Goal: Task Accomplishment & Management: Complete application form

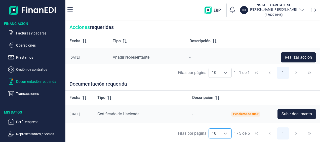
click at [227, 133] on icon "Choose" at bounding box center [226, 133] width 4 height 2
click at [193, 112] on span "-" at bounding box center [192, 114] width 1 height 5
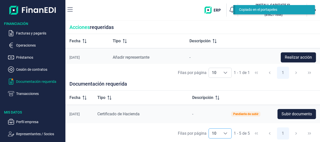
click at [193, 114] on span "-" at bounding box center [192, 114] width 1 height 5
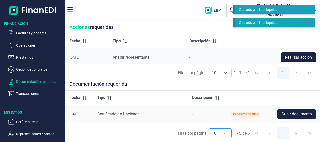
click at [47, 82] on p "Documentación requerida" at bounding box center [39, 82] width 47 height 6
click at [149, 100] on div "Tipo" at bounding box center [140, 98] width 87 height 6
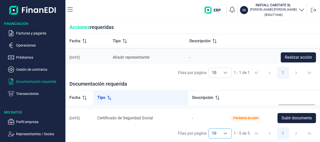
scroll to position [0, 0]
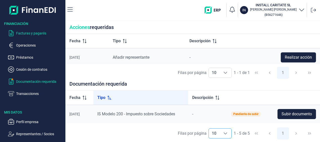
click at [30, 33] on p "Facturas y pagarés" at bounding box center [39, 33] width 47 height 6
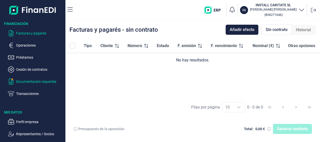
click at [37, 83] on p "Documentación requerida" at bounding box center [39, 82] width 47 height 6
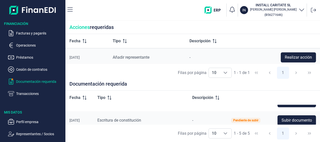
scroll to position [70, 0]
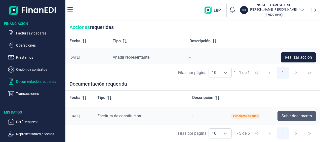
click at [295, 118] on span "Subir documento" at bounding box center [297, 116] width 30 height 6
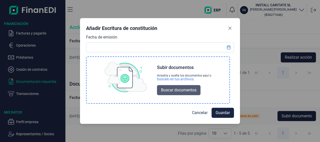
click at [189, 88] on span "Buscar documentos" at bounding box center [178, 90] width 35 height 6
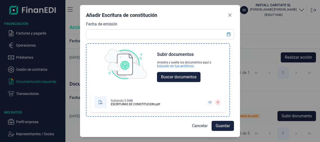
scroll to position [0, 0]
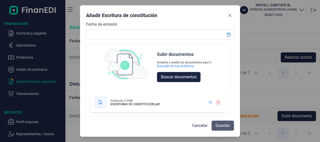
click at [226, 126] on span "Guardar" at bounding box center [223, 126] width 14 height 6
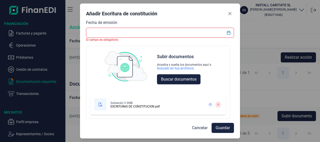
click at [121, 34] on input "text" at bounding box center [160, 33] width 148 height 10
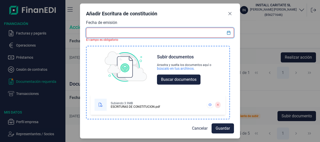
click at [103, 104] on div at bounding box center [101, 105] width 12 height 12
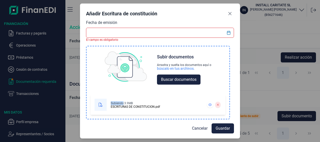
click at [103, 104] on div at bounding box center [101, 105] width 12 height 12
drag, startPoint x: 103, startPoint y: 104, endPoint x: 192, endPoint y: 100, distance: 89.7
click at [192, 100] on div "Subiendo: 3.9MB ESCRITURAS DE CONSTITUCION.pdf" at bounding box center [148, 105] width 107 height 12
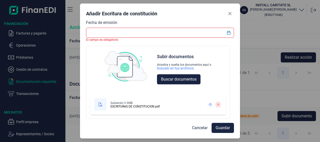
click at [101, 31] on input "text" at bounding box center [160, 33] width 148 height 10
click at [228, 34] on icon "Choose Date" at bounding box center [229, 33] width 4 height 4
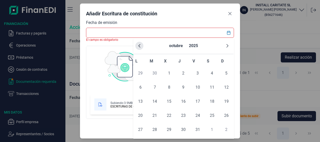
click at [137, 48] on button "Previous Month" at bounding box center [139, 46] width 8 height 8
click at [138, 46] on icon "Previous Month" at bounding box center [139, 46] width 4 height 4
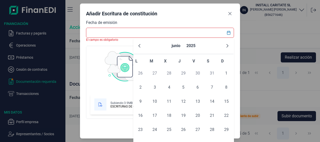
click at [138, 46] on icon "Previous Month" at bounding box center [139, 46] width 4 height 4
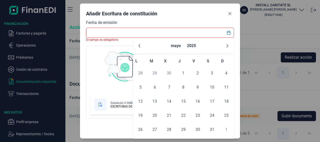
click at [139, 46] on icon "Previous Month" at bounding box center [139, 46] width 2 height 4
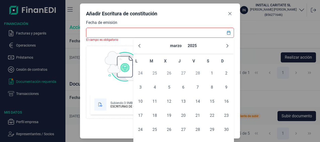
click at [139, 46] on icon "Previous Month" at bounding box center [139, 46] width 2 height 4
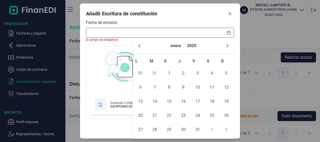
click at [139, 46] on icon "Previous Month" at bounding box center [139, 46] width 2 height 4
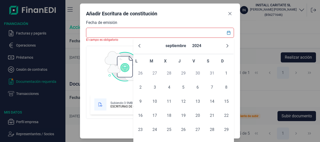
click at [139, 46] on icon "Previous Month" at bounding box center [139, 46] width 2 height 4
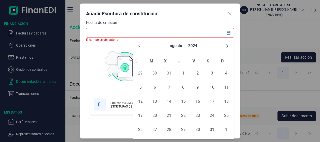
click at [139, 46] on icon "Previous Month" at bounding box center [139, 46] width 2 height 4
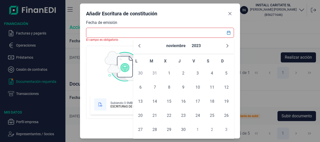
click at [139, 46] on icon "Previous Month" at bounding box center [139, 46] width 2 height 4
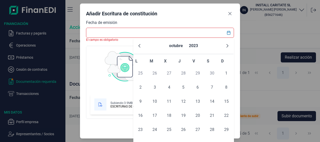
click at [139, 46] on icon "Previous Month" at bounding box center [139, 46] width 2 height 4
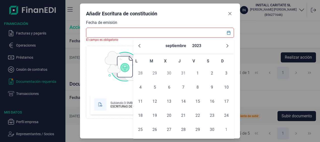
click at [139, 46] on icon "Previous Month" at bounding box center [139, 46] width 2 height 4
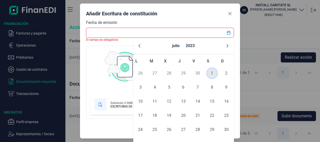
click at [213, 75] on span "1" at bounding box center [212, 73] width 10 height 10
type input "01/07/2023"
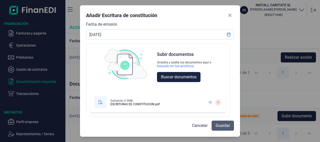
click at [222, 128] on span "Guardar" at bounding box center [223, 126] width 14 height 6
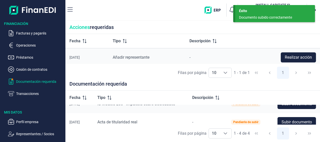
scroll to position [52, 0]
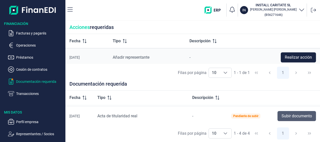
click at [292, 115] on span "Subir documento" at bounding box center [297, 116] width 30 height 6
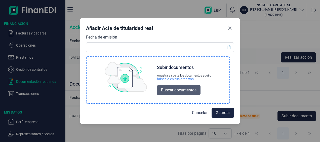
click at [182, 89] on span "Buscar documentos" at bounding box center [178, 90] width 35 height 6
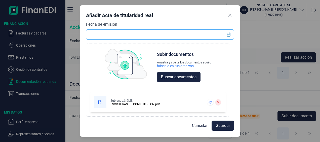
click at [104, 35] on input "text" at bounding box center [160, 34] width 148 height 10
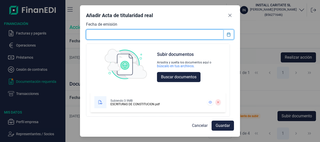
click at [227, 34] on icon "Choose Date" at bounding box center [228, 34] width 3 height 4
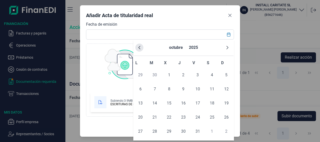
click at [140, 47] on icon "Previous Month" at bounding box center [139, 48] width 4 height 4
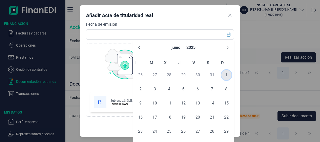
click at [226, 76] on span "1" at bounding box center [227, 75] width 10 height 10
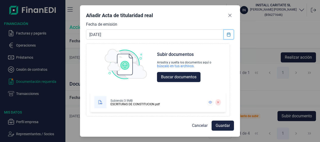
click at [229, 34] on icon "Choose Date" at bounding box center [229, 34] width 4 height 4
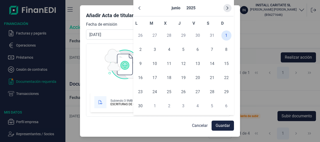
click at [226, 9] on icon "Next Month" at bounding box center [228, 8] width 4 height 4
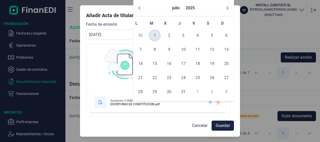
click at [154, 35] on span "1" at bounding box center [155, 35] width 10 height 10
type input "01/07/2025"
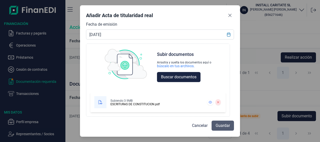
click at [225, 125] on span "Guardar" at bounding box center [223, 126] width 14 height 6
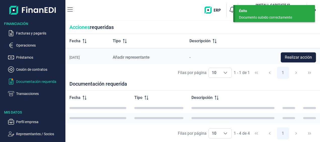
scroll to position [34, 0]
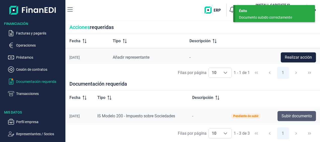
click at [301, 115] on span "Subir documento" at bounding box center [297, 116] width 30 height 6
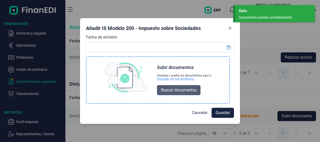
click at [175, 91] on span "Buscar documentos" at bounding box center [178, 90] width 35 height 6
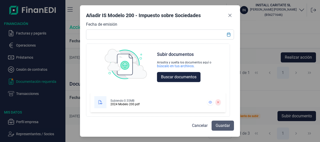
click at [221, 126] on span "Guardar" at bounding box center [223, 126] width 14 height 6
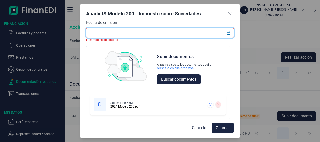
click at [125, 36] on input "text" at bounding box center [160, 33] width 148 height 10
type input "25"
click at [229, 32] on icon "Choose Date" at bounding box center [229, 33] width 4 height 4
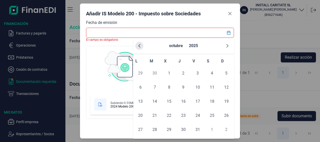
click at [139, 46] on icon "Previous Month" at bounding box center [139, 46] width 4 height 4
click at [200, 117] on span "25" at bounding box center [198, 116] width 10 height 10
type input "25/07/2025"
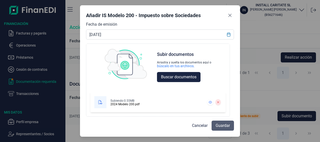
click at [222, 127] on span "Guardar" at bounding box center [223, 126] width 14 height 6
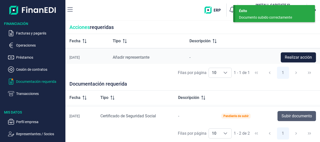
click at [287, 116] on span "Subir documento" at bounding box center [297, 116] width 30 height 6
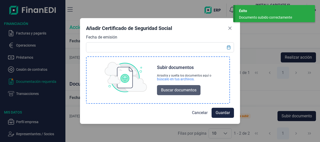
click at [178, 89] on span "Buscar documentos" at bounding box center [178, 90] width 35 height 6
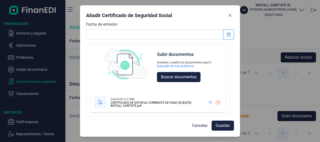
click at [228, 32] on icon "Choose Date" at bounding box center [229, 34] width 4 height 4
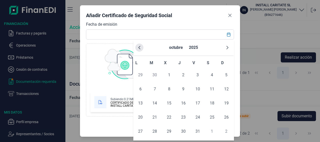
click at [141, 46] on button "Previous Month" at bounding box center [139, 48] width 8 height 8
click at [169, 74] on span "3" at bounding box center [169, 75] width 10 height 10
type input "03/09/2025"
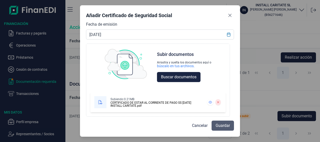
click at [220, 128] on span "Guardar" at bounding box center [223, 126] width 14 height 6
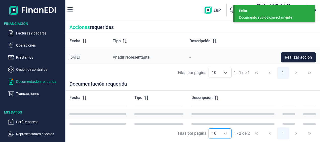
scroll to position [0, 0]
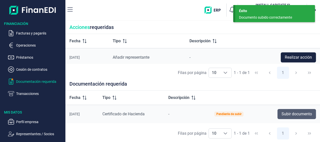
click at [300, 115] on span "Subir documento" at bounding box center [297, 114] width 30 height 6
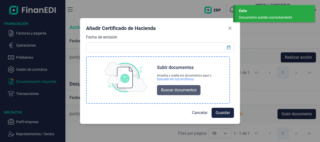
click at [185, 91] on span "Buscar documentos" at bounding box center [178, 90] width 35 height 6
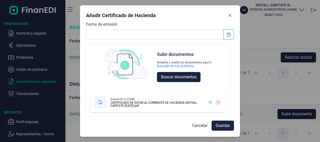
click at [232, 34] on button "Choose Date" at bounding box center [229, 34] width 10 height 9
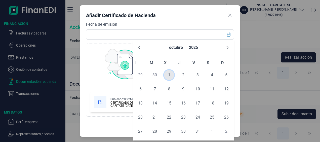
click at [172, 75] on span "1" at bounding box center [169, 75] width 10 height 10
type input "01/10/2025"
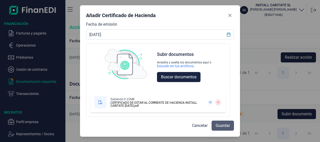
click at [225, 125] on span "Guardar" at bounding box center [223, 126] width 14 height 6
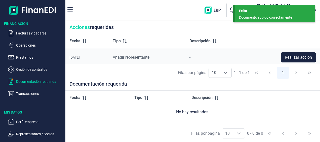
click at [32, 82] on p "Documentación requerida" at bounding box center [39, 82] width 47 height 6
click at [32, 83] on p "Documentación requerida" at bounding box center [39, 82] width 47 height 6
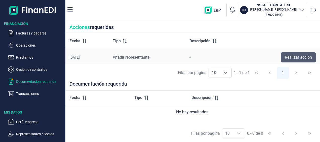
click at [295, 58] on span "Realizar acción" at bounding box center [298, 57] width 27 height 6
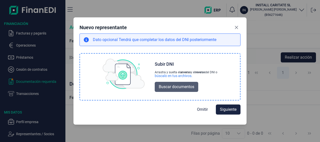
click at [178, 88] on span "Buscar documentos" at bounding box center [176, 87] width 35 height 6
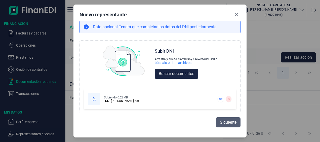
click at [226, 124] on span "Siguiente" at bounding box center [228, 122] width 17 height 6
select select "ES"
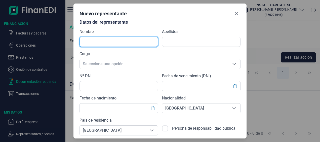
click at [109, 44] on input "text" at bounding box center [119, 42] width 79 height 10
type input "[PERSON_NAME]"
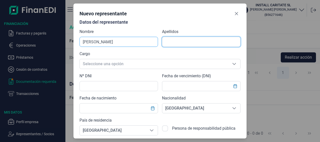
type input "DELGADO LOPEZ"
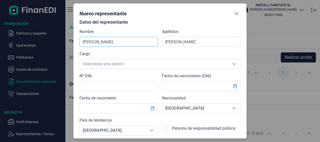
type input "COMERCIAL1@INSTALACIONESDELGADO.COM"
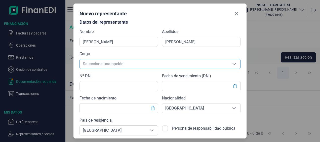
click at [106, 64] on span "Seleccione una opción" at bounding box center [154, 64] width 149 height 10
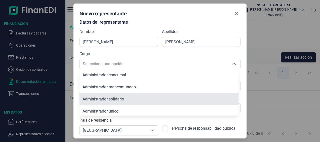
click at [110, 98] on span "Administrador solidario" at bounding box center [104, 99] width 42 height 5
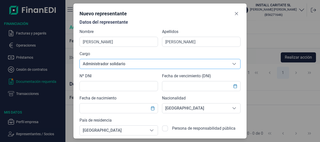
click at [138, 66] on span "Administrador solidario" at bounding box center [154, 64] width 149 height 10
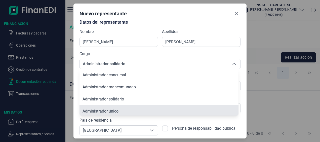
scroll to position [2, 0]
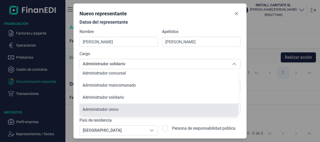
click at [108, 108] on span "Administrador único" at bounding box center [101, 109] width 36 height 5
type input "Administrador único"
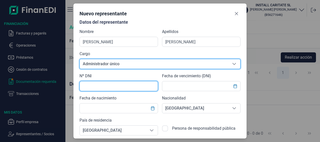
click at [106, 85] on input "text" at bounding box center [119, 86] width 79 height 10
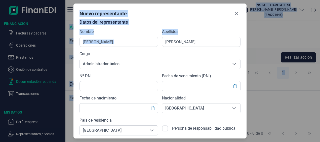
click at [82, 0] on html "Financiación Facturas y pagarés Operaciones Préstamos Cesión de contratos Docum…" at bounding box center [160, 71] width 320 height 142
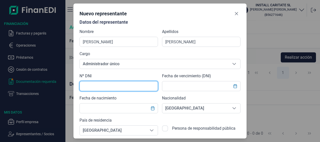
click at [101, 86] on input "text" at bounding box center [119, 86] width 79 height 10
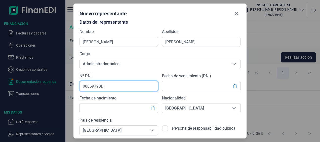
type input "08869798D"
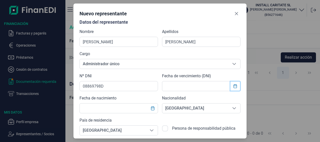
click at [235, 86] on icon "Choose Date" at bounding box center [235, 86] width 4 height 4
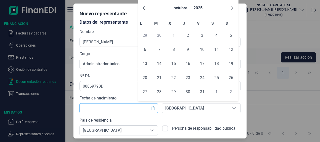
click at [119, 111] on input "text" at bounding box center [119, 108] width 79 height 10
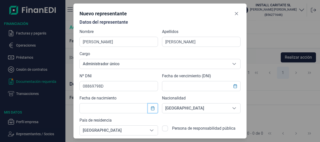
click at [153, 110] on icon "Choose Date" at bounding box center [152, 108] width 3 height 4
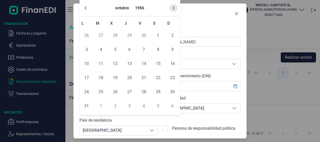
click at [174, 7] on icon "Next Month" at bounding box center [174, 8] width 4 height 4
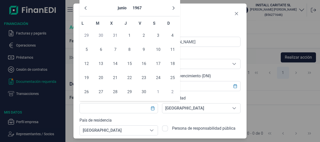
click at [174, 7] on icon "Next Month" at bounding box center [174, 8] width 4 height 4
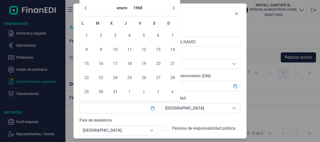
click at [174, 7] on icon "Next Month" at bounding box center [174, 8] width 4 height 4
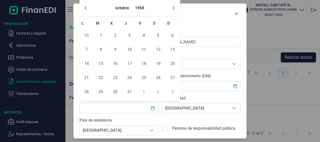
click at [174, 7] on icon "Next Month" at bounding box center [174, 8] width 4 height 4
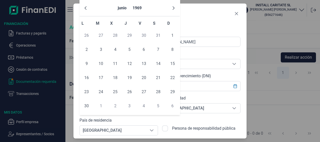
click at [174, 7] on icon "Next Month" at bounding box center [174, 8] width 4 height 4
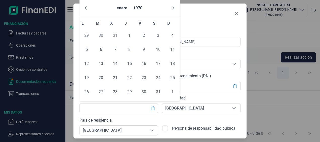
click at [174, 7] on icon "Next Month" at bounding box center [174, 8] width 4 height 4
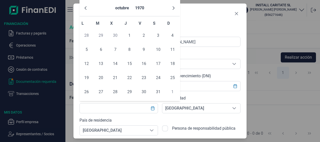
click at [174, 7] on icon "Next Month" at bounding box center [174, 8] width 4 height 4
click at [174, 7] on icon "Next Month" at bounding box center [174, 8] width 2 height 4
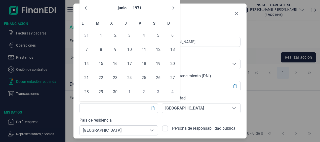
click at [174, 7] on icon "Next Month" at bounding box center [174, 8] width 2 height 4
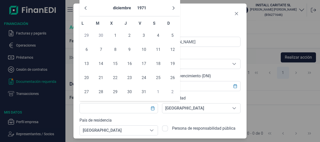
click at [174, 7] on icon "Next Month" at bounding box center [174, 8] width 2 height 4
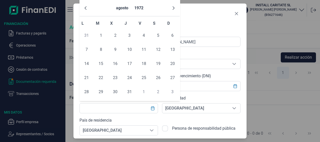
click at [174, 7] on icon "Next Month" at bounding box center [174, 8] width 2 height 4
click at [173, 7] on icon "Next Month" at bounding box center [174, 8] width 2 height 4
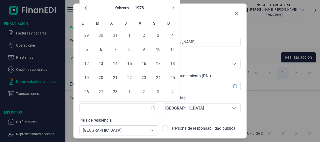
click at [173, 7] on icon "Next Month" at bounding box center [174, 8] width 2 height 4
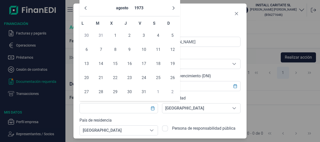
click at [173, 7] on icon "Next Month" at bounding box center [174, 8] width 2 height 4
click at [158, 93] on span "29" at bounding box center [158, 92] width 10 height 10
type input "29/12/1973"
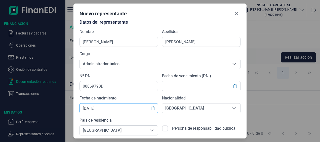
scroll to position [25, 0]
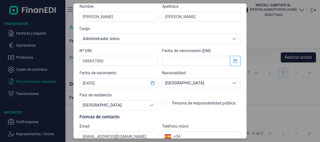
click at [235, 60] on icon "Choose Date" at bounding box center [235, 61] width 4 height 4
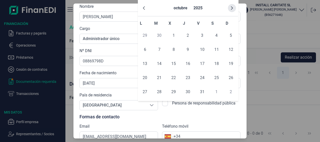
click at [231, 9] on icon "Next Month" at bounding box center [232, 8] width 4 height 4
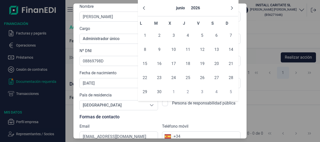
click at [231, 9] on icon "Next Month" at bounding box center [232, 8] width 4 height 4
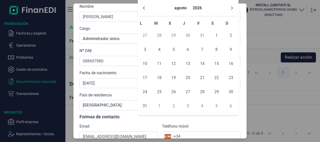
click at [231, 9] on icon "Next Month" at bounding box center [232, 8] width 4 height 4
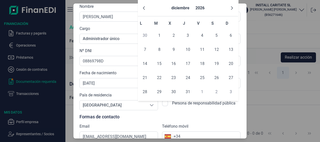
click at [231, 9] on icon "Next Month" at bounding box center [232, 8] width 4 height 4
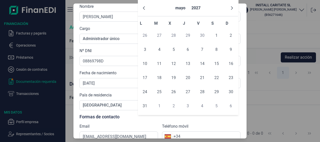
click at [231, 9] on icon "Next Month" at bounding box center [232, 8] width 4 height 4
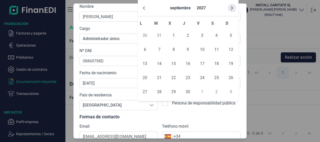
click at [231, 9] on icon "Next Month" at bounding box center [232, 8] width 4 height 4
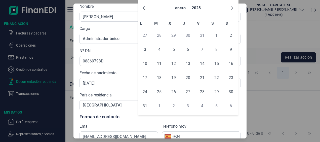
click at [231, 9] on icon "Next Month" at bounding box center [232, 8] width 4 height 4
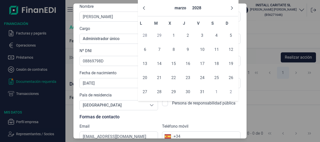
click at [231, 9] on icon "Next Month" at bounding box center [232, 8] width 4 height 4
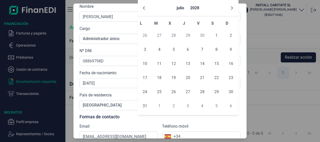
click at [231, 9] on icon "Next Month" at bounding box center [232, 8] width 4 height 4
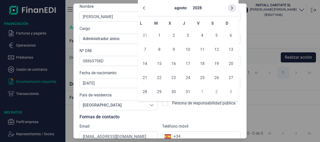
click at [231, 9] on icon "Next Month" at bounding box center [232, 8] width 4 height 4
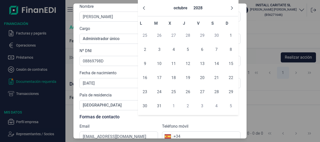
click at [231, 9] on icon "Next Month" at bounding box center [232, 8] width 4 height 4
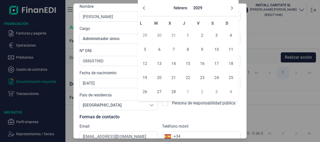
click at [231, 9] on icon "Next Month" at bounding box center [232, 8] width 4 height 4
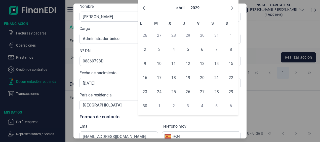
click at [231, 9] on icon "Next Month" at bounding box center [232, 8] width 4 height 4
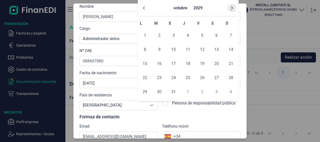
click at [231, 7] on icon "Next Month" at bounding box center [232, 8] width 4 height 4
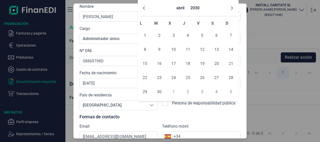
click at [231, 7] on icon "Next Month" at bounding box center [232, 8] width 4 height 4
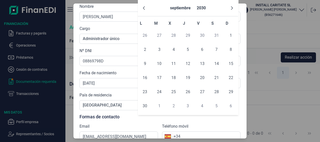
click at [231, 7] on icon "Next Month" at bounding box center [232, 8] width 4 height 4
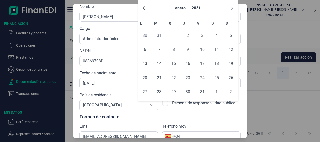
click at [231, 7] on icon "Next Month" at bounding box center [232, 8] width 4 height 4
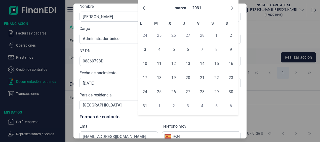
click at [231, 7] on icon "Next Month" at bounding box center [232, 8] width 4 height 4
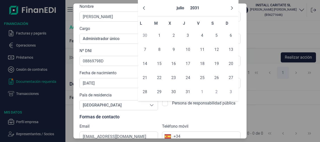
click at [231, 7] on icon "Next Month" at bounding box center [232, 8] width 4 height 4
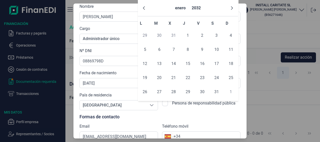
click at [231, 7] on icon "Next Month" at bounding box center [232, 8] width 4 height 4
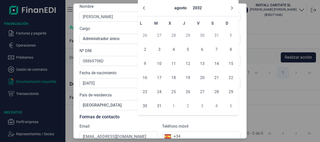
click at [231, 7] on icon "Next Month" at bounding box center [232, 8] width 4 height 4
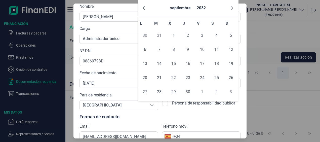
click at [231, 7] on icon "Next Month" at bounding box center [232, 8] width 4 height 4
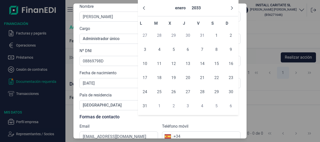
click at [231, 7] on icon "Next Month" at bounding box center [232, 8] width 4 height 4
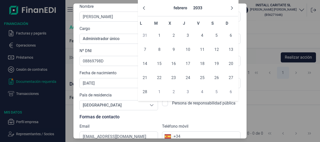
click at [231, 7] on icon "Next Month" at bounding box center [232, 8] width 4 height 4
click at [232, 6] on icon "Next Month" at bounding box center [232, 8] width 4 height 4
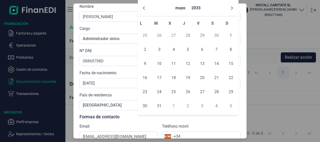
click at [232, 6] on icon "Next Month" at bounding box center [232, 8] width 4 height 4
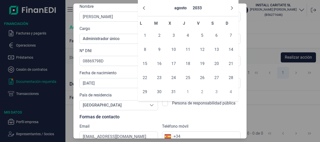
click at [232, 6] on icon "Next Month" at bounding box center [232, 8] width 4 height 4
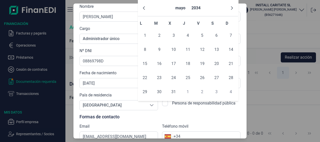
click at [232, 6] on icon "Next Month" at bounding box center [232, 8] width 4 height 4
click at [232, 7] on icon "Next Month" at bounding box center [232, 8] width 4 height 4
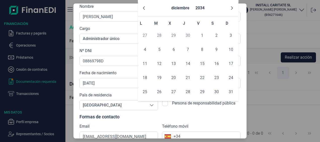
click at [232, 7] on icon "Next Month" at bounding box center [232, 8] width 4 height 4
click at [231, 8] on icon "Next Month" at bounding box center [232, 8] width 4 height 4
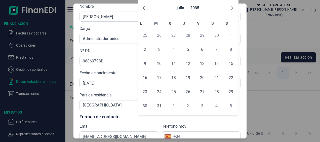
click at [231, 8] on icon "Next Month" at bounding box center [232, 8] width 4 height 4
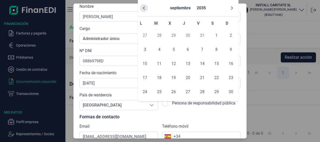
click at [144, 6] on button "Previous Month" at bounding box center [144, 8] width 8 height 8
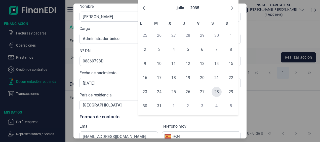
click at [217, 92] on span "28" at bounding box center [217, 92] width 10 height 10
type input "28/07/2035"
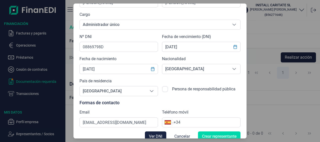
scroll to position [46, 0]
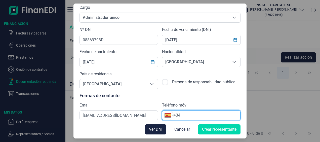
click at [195, 117] on input "+34" at bounding box center [207, 115] width 67 height 6
type input "+34 686 55 32 34"
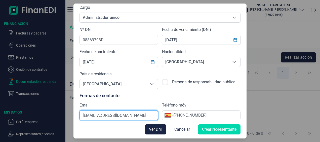
click at [155, 115] on input "COMERCIAL1@INSTALACIONESDELGADO.COM" at bounding box center [119, 115] width 79 height 10
click at [126, 117] on input "COO.COM" at bounding box center [119, 115] width 79 height 10
type input "C"
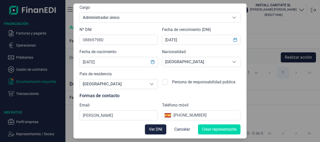
click at [130, 130] on div "Ver DNI Cancelar Crear representante" at bounding box center [160, 129] width 161 height 18
click at [121, 115] on input "JA" at bounding box center [119, 115] width 79 height 10
type input "JAVIER.DELGADO@GRUPODELGADO.COM"
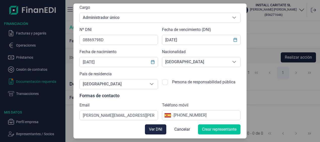
click at [223, 127] on span "Crear representante" at bounding box center [219, 129] width 34 height 6
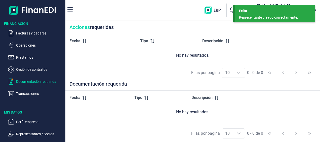
click at [31, 80] on p "Documentación requerida" at bounding box center [39, 82] width 47 height 6
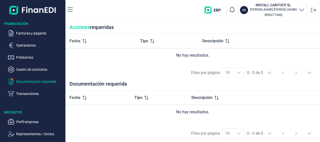
click at [31, 80] on p "Documentación requerida" at bounding box center [39, 82] width 47 height 6
click at [31, 34] on p "Facturas y pagarés" at bounding box center [39, 33] width 47 height 6
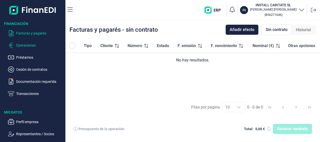
click at [32, 47] on p "Operaciones" at bounding box center [39, 45] width 47 height 6
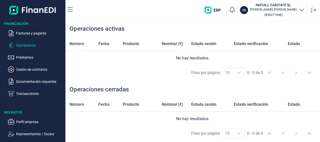
click at [26, 36] on ul "Facturas y pagarés Operaciones Préstamos Cesión de contratos Documentación requ…" at bounding box center [32, 61] width 65 height 70
click at [27, 35] on p "Facturas y pagarés" at bounding box center [39, 33] width 47 height 6
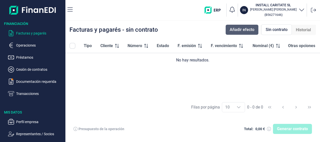
click at [239, 28] on span "Añadir efecto" at bounding box center [242, 30] width 25 height 6
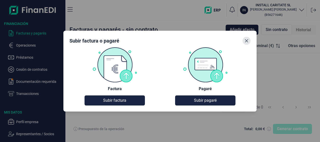
click at [246, 40] on icon "Close" at bounding box center [246, 40] width 3 height 3
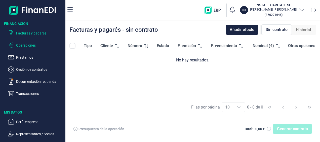
click at [27, 47] on p "Operaciones" at bounding box center [39, 45] width 47 height 6
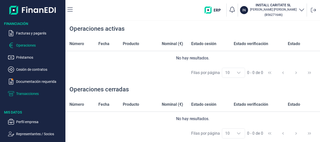
click at [28, 94] on p "Transacciones" at bounding box center [39, 94] width 47 height 6
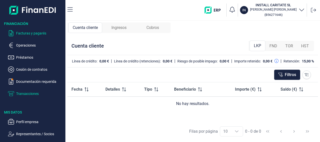
click at [30, 32] on p "Facturas y pagarés" at bounding box center [39, 33] width 47 height 6
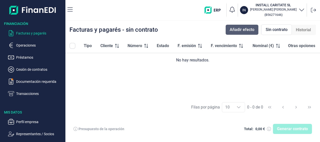
click at [247, 30] on span "Añadir efecto" at bounding box center [242, 30] width 25 height 6
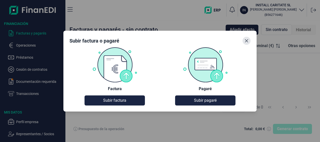
click at [250, 40] on button "Close" at bounding box center [247, 41] width 8 height 8
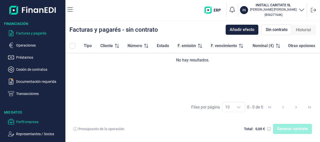
click at [28, 122] on p "Perfil empresa" at bounding box center [39, 122] width 47 height 6
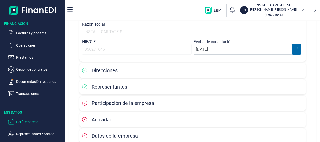
scroll to position [76, 0]
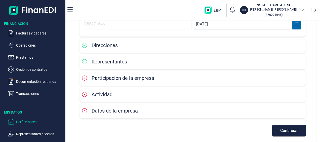
click at [86, 78] on icon at bounding box center [84, 78] width 5 height 5
click at [105, 80] on span "Participación de la empresa" at bounding box center [123, 78] width 63 height 6
drag, startPoint x: 105, startPoint y: 80, endPoint x: 154, endPoint y: 92, distance: 49.8
click at [154, 92] on div "Actividad" at bounding box center [193, 95] width 222 height 8
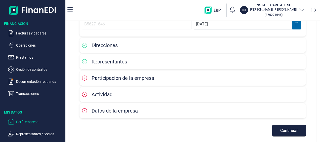
click at [99, 95] on span "Actividad" at bounding box center [102, 94] width 21 height 6
drag, startPoint x: 99, startPoint y: 95, endPoint x: 113, endPoint y: 107, distance: 19.3
click at [113, 108] on span "Datos de la empresa" at bounding box center [115, 111] width 46 height 6
click at [114, 110] on span "Datos de la empresa" at bounding box center [115, 111] width 46 height 6
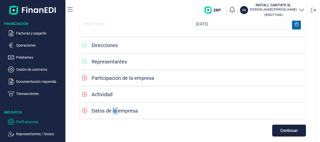
click at [114, 110] on span "Datos de la empresa" at bounding box center [115, 111] width 46 height 6
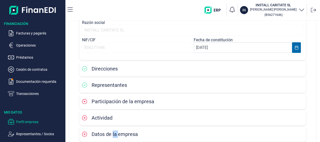
scroll to position [80, 0]
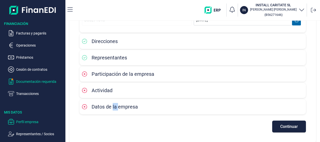
click at [31, 84] on p "Documentación requerida" at bounding box center [39, 82] width 47 height 6
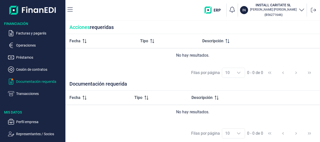
click at [126, 114] on div "No hay resultados." at bounding box center [192, 112] width 247 height 6
click at [107, 129] on div "Filas por página 10 10 10 0 - 0 de 0" at bounding box center [192, 133] width 255 height 17
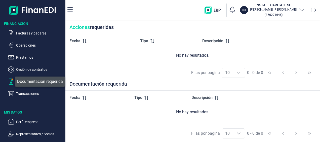
click at [12, 80] on span "button" at bounding box center [13, 80] width 2 height 2
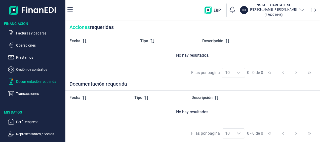
click at [115, 73] on div "Filas por página 10 10 10 0 - 0 de 0" at bounding box center [192, 72] width 255 height 17
click at [146, 81] on div "Filas por página 10 10 10 0 - 0 de 0" at bounding box center [192, 72] width 255 height 17
click at [27, 58] on p "Préstamos" at bounding box center [39, 57] width 47 height 6
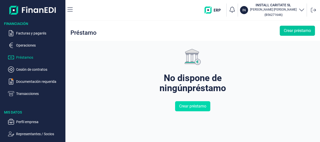
click at [301, 31] on span "Crear préstamo" at bounding box center [297, 31] width 27 height 6
click at [35, 135] on p "Representantes / Socios" at bounding box center [39, 134] width 47 height 6
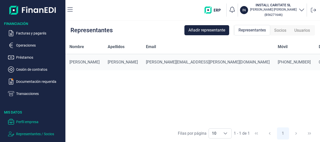
click at [34, 121] on p "Perfil empresa" at bounding box center [39, 122] width 47 height 6
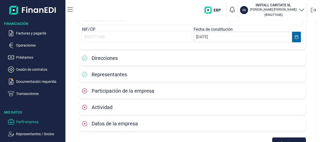
scroll to position [80, 0]
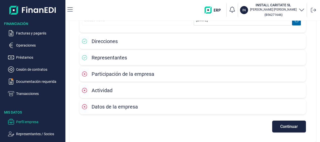
click at [119, 74] on span "Participación de la empresa" at bounding box center [123, 74] width 63 height 6
drag, startPoint x: 119, startPoint y: 74, endPoint x: 86, endPoint y: 73, distance: 33.7
click at [86, 73] on icon at bounding box center [84, 73] width 5 height 5
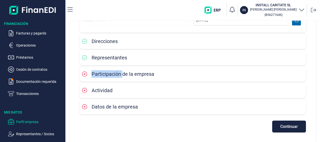
click at [86, 73] on icon at bounding box center [84, 73] width 5 height 5
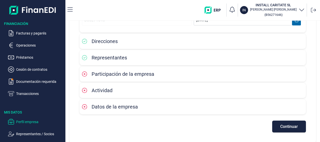
click at [86, 73] on icon at bounding box center [84, 73] width 5 height 5
click at [80, 89] on div "Actividad" at bounding box center [193, 90] width 227 height 15
click at [83, 90] on icon at bounding box center [84, 90] width 5 height 5
click at [87, 106] on icon at bounding box center [84, 106] width 5 height 5
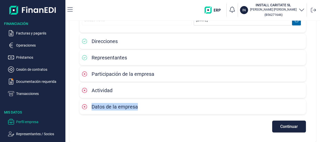
click at [87, 106] on icon at bounding box center [84, 106] width 5 height 5
drag, startPoint x: 87, startPoint y: 106, endPoint x: 141, endPoint y: 124, distance: 57.5
click at [141, 124] on div "Continuar" at bounding box center [193, 124] width 227 height 17
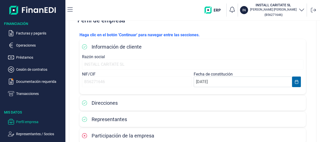
scroll to position [0, 0]
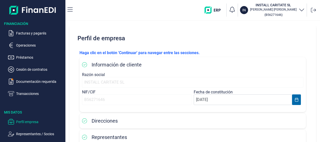
click at [117, 52] on p "Haga clic en el botón 'Continuar' para navegar entre las secciones." at bounding box center [193, 53] width 227 height 6
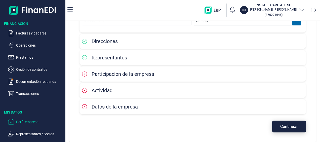
click at [288, 128] on span "Continuar" at bounding box center [289, 127] width 18 height 4
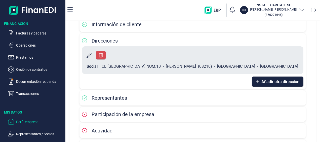
scroll to position [65, 0]
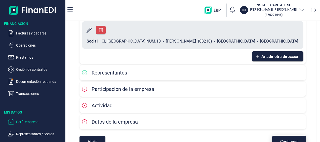
click at [283, 140] on span "Continuar" at bounding box center [289, 142] width 18 height 4
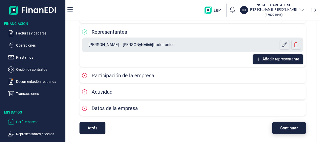
click at [287, 129] on span "Continuar" at bounding box center [289, 128] width 18 height 4
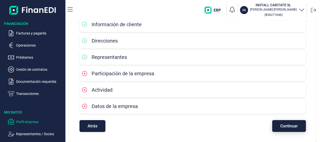
scroll to position [65, 0]
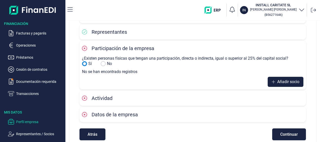
click at [86, 63] on input "No" at bounding box center [84, 63] width 5 height 5
click at [85, 64] on input "No" at bounding box center [84, 63] width 5 height 5
click at [285, 136] on span "Continuar" at bounding box center [289, 134] width 18 height 4
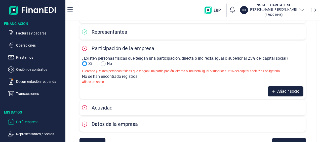
click at [103, 64] on input "Sí" at bounding box center [103, 63] width 5 height 5
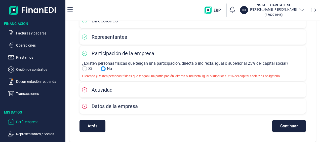
click at [86, 69] on input "No" at bounding box center [84, 68] width 5 height 5
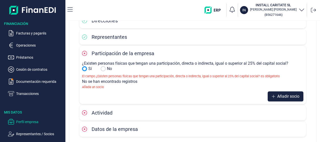
click at [103, 69] on input "Sí" at bounding box center [103, 68] width 5 height 5
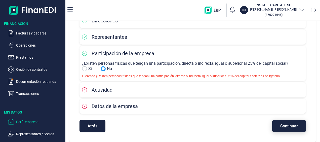
click at [283, 128] on span "Continuar" at bounding box center [289, 126] width 18 height 4
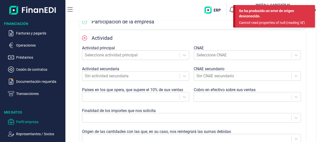
scroll to position [101, 0]
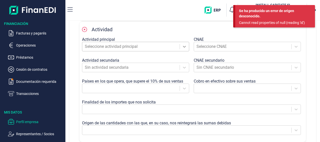
click at [183, 48] on icon at bounding box center [184, 46] width 5 height 5
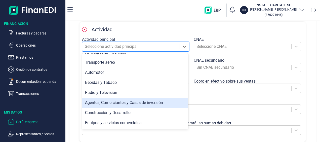
scroll to position [0, 0]
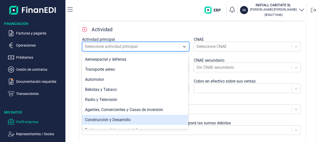
click at [118, 119] on div "Construcción y Desarrollo" at bounding box center [135, 120] width 106 height 10
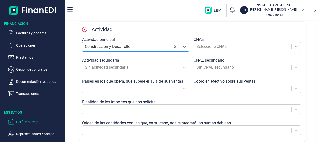
click at [295, 48] on icon at bounding box center [296, 46] width 5 height 5
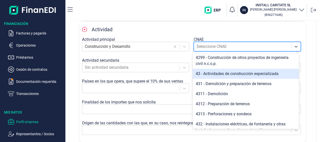
scroll to position [201, 0]
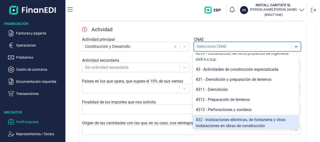
click at [252, 126] on div "432 - Instalaciones eléctricas, de fontanería y otras instalaciones en obras de…" at bounding box center [246, 123] width 106 height 16
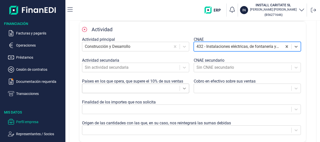
click at [185, 89] on icon at bounding box center [184, 88] width 5 height 5
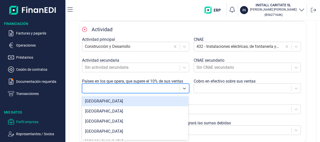
click at [96, 102] on div "España" at bounding box center [135, 101] width 106 height 10
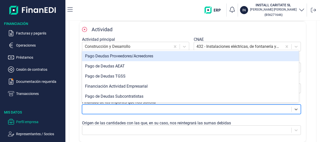
click at [120, 109] on div at bounding box center [187, 109] width 204 height 7
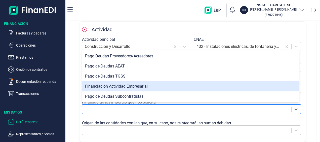
click at [122, 88] on div "Financiación Actividad Empresarial" at bounding box center [190, 86] width 217 height 10
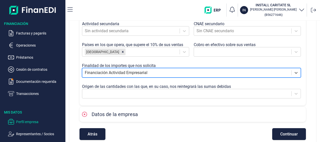
scroll to position [145, 0]
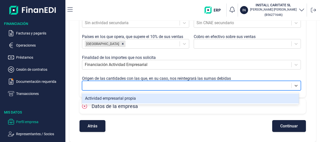
click at [191, 89] on div at bounding box center [187, 85] width 204 height 7
click at [294, 84] on icon at bounding box center [296, 85] width 5 height 5
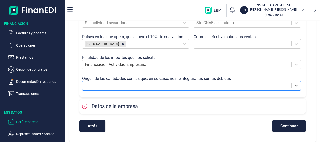
drag, startPoint x: 294, startPoint y: 84, endPoint x: 237, endPoint y: 84, distance: 56.9
click at [279, 84] on div at bounding box center [191, 86] width 219 height 10
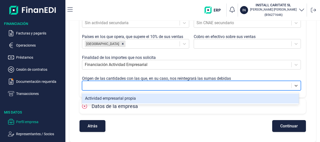
click at [126, 97] on div "Actividad empresarial propia" at bounding box center [190, 98] width 217 height 10
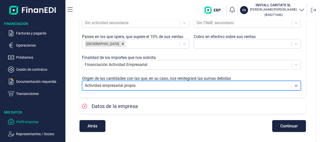
click at [287, 125] on span "Continuar" at bounding box center [289, 126] width 18 height 4
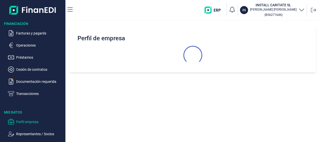
scroll to position [0, 0]
select select "ES"
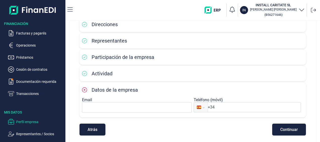
scroll to position [60, 0]
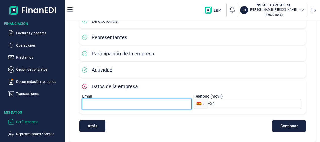
click at [114, 105] on input at bounding box center [137, 104] width 110 height 11
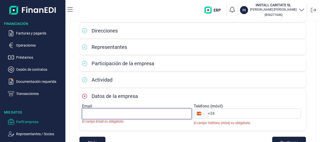
scroll to position [67, 0]
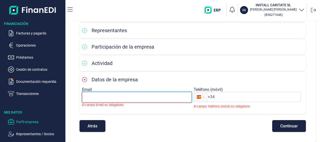
click at [124, 99] on input at bounding box center [137, 97] width 110 height 11
type input "JAVIER.DELGADO@GRUPODELGADO.COM"
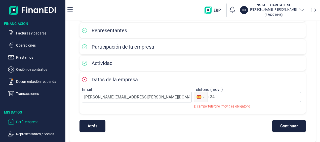
click at [224, 97] on input "+34" at bounding box center [254, 97] width 93 height 6
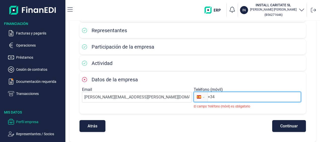
type input "+34 686 55 32 34"
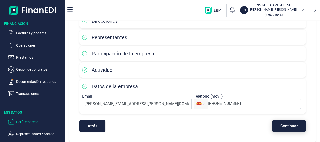
click at [281, 129] on button "Continuar" at bounding box center [289, 126] width 34 height 12
select select "ES"
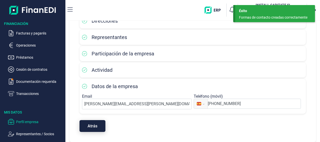
click at [93, 127] on span "Atrás" at bounding box center [93, 126] width 10 height 4
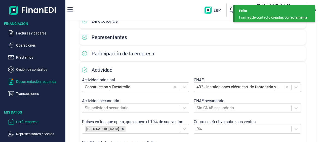
click at [28, 83] on p "Documentación requerida" at bounding box center [39, 82] width 47 height 6
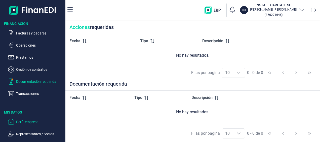
click at [28, 122] on p "Perfil empresa" at bounding box center [39, 122] width 47 height 6
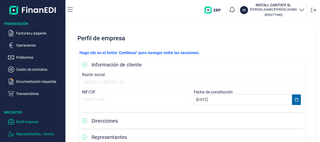
click at [34, 133] on p "Representantes / Socios" at bounding box center [39, 134] width 47 height 6
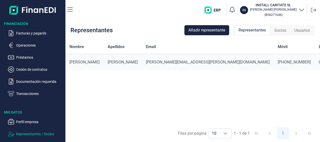
click at [112, 98] on div "Nombre Apellidos Email Móvil DNI Estado del DNI Cargo Estado del cargo JAVIER D…" at bounding box center [192, 82] width 255 height 85
click at [82, 103] on div "Nombre Apellidos Email Móvil DNI Estado del DNI Cargo Estado del cargo JAVIER D…" at bounding box center [192, 82] width 255 height 85
click at [314, 10] on icon at bounding box center [313, 10] width 5 height 5
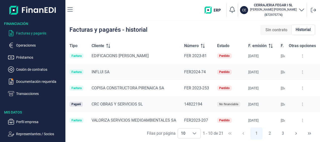
scroll to position [91, 0]
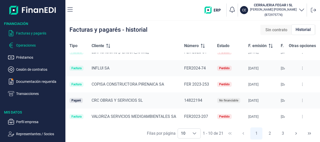
click at [28, 45] on p "Operaciones" at bounding box center [39, 45] width 47 height 6
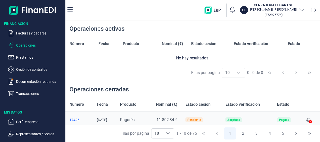
click at [74, 120] on div "17426" at bounding box center [78, 120] width 19 height 4
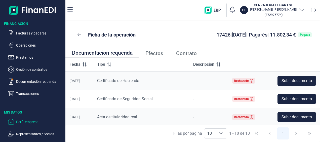
click at [33, 124] on p "Perfil empresa" at bounding box center [39, 122] width 47 height 6
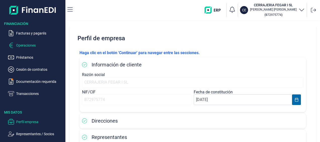
click at [26, 44] on p "Operaciones" at bounding box center [39, 45] width 47 height 6
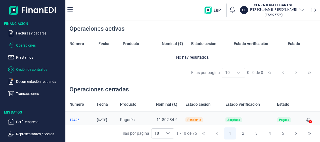
scroll to position [1, 0]
click at [34, 33] on p "Facturas y pagarés" at bounding box center [39, 33] width 47 height 6
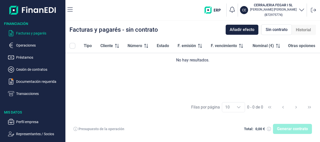
click at [110, 46] on span "Cliente" at bounding box center [106, 46] width 13 height 6
click at [117, 47] on icon at bounding box center [117, 46] width 4 height 4
click at [167, 44] on span "Estado" at bounding box center [163, 46] width 12 height 6
click at [299, 47] on span "Otras opciones" at bounding box center [301, 46] width 27 height 6
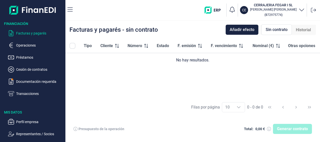
click at [147, 76] on div "Tipo Cliente Número Estado F. emisión F. vencimiento Nominal (€) Otras opciones…" at bounding box center [192, 69] width 255 height 60
click at [24, 95] on p "Transacciones" at bounding box center [39, 94] width 47 height 6
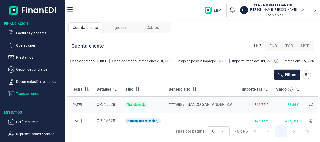
click at [154, 30] on span "Cobros" at bounding box center [152, 28] width 13 height 6
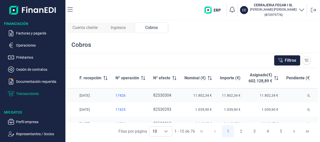
click at [263, 39] on div "Cobros" at bounding box center [192, 45] width 251 height 16
